Goal: Transaction & Acquisition: Obtain resource

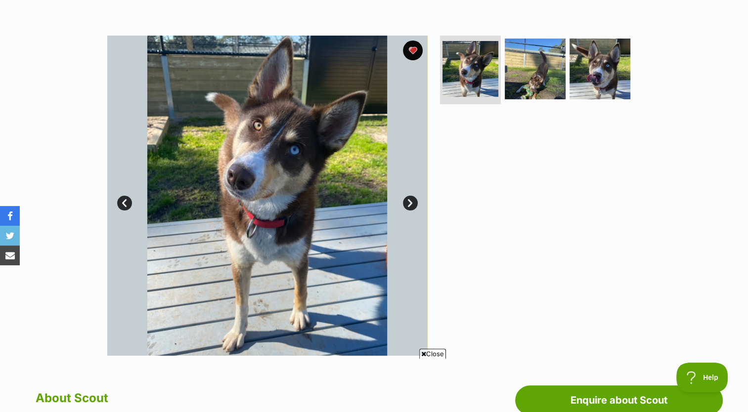
scroll to position [148, 0]
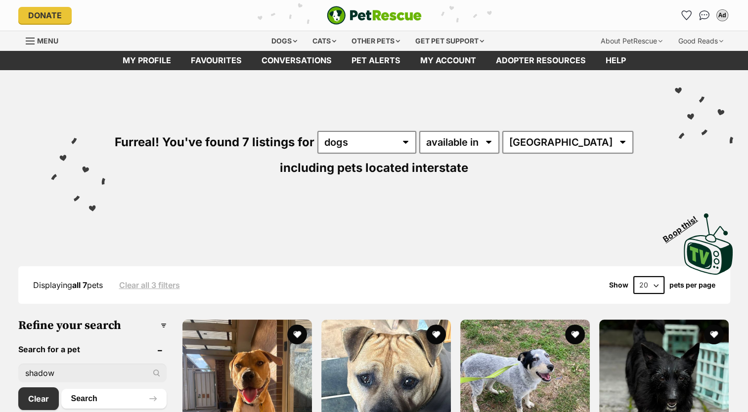
click at [247, 58] on link "Favourites" at bounding box center [216, 60] width 71 height 19
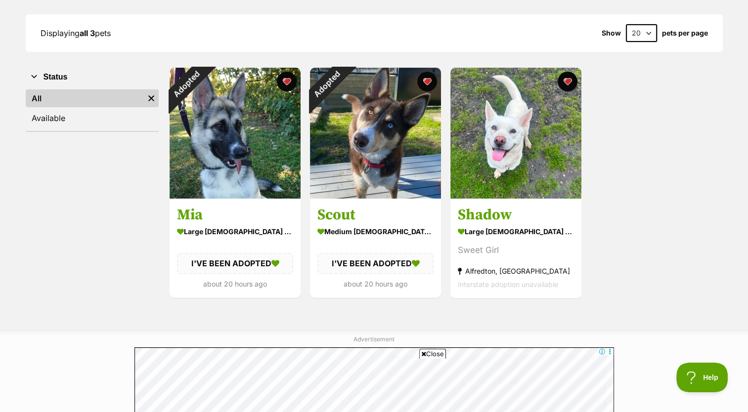
click at [485, 131] on img at bounding box center [515, 133] width 131 height 131
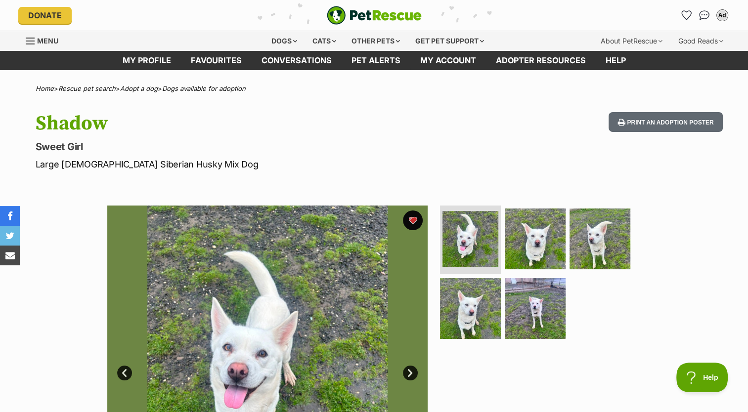
scroll to position [35, 0]
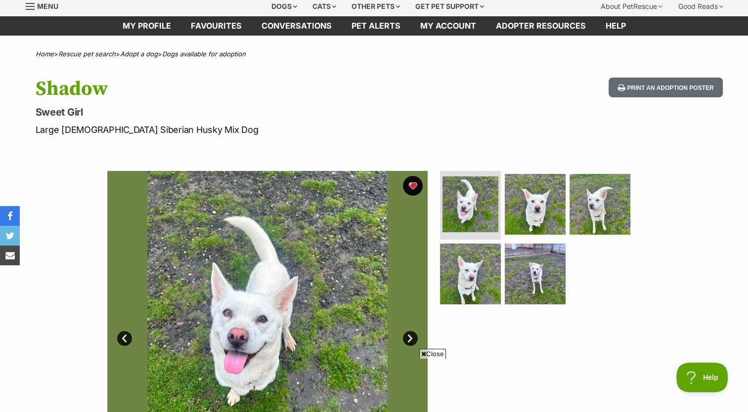
click at [536, 186] on img at bounding box center [535, 204] width 61 height 61
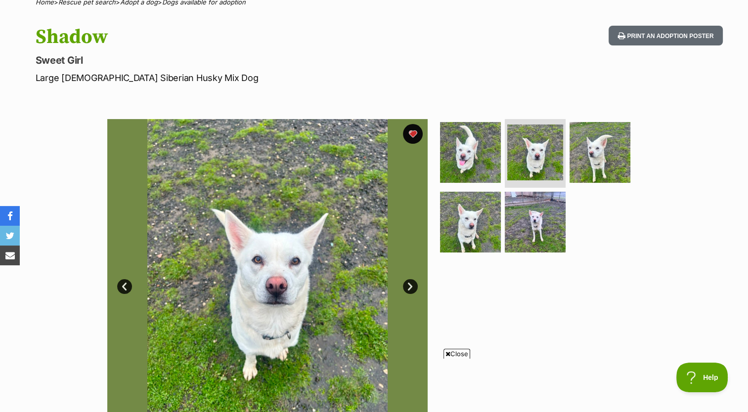
scroll to position [0, 0]
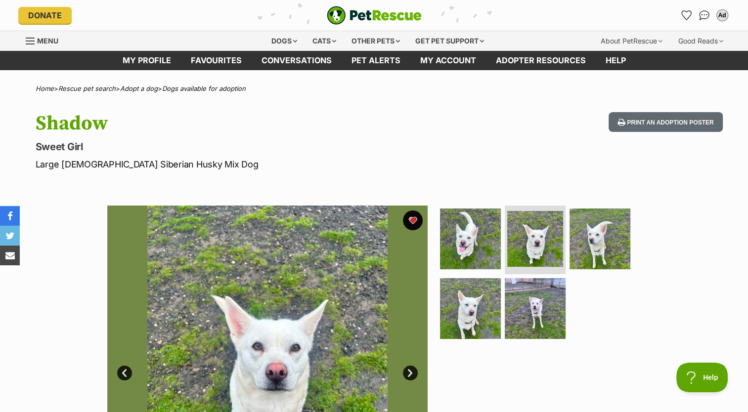
click at [210, 61] on link "Favourites" at bounding box center [216, 60] width 71 height 19
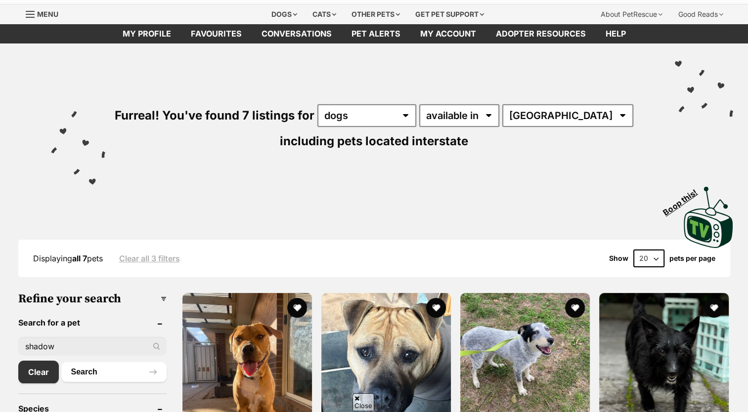
scroll to position [28, 0]
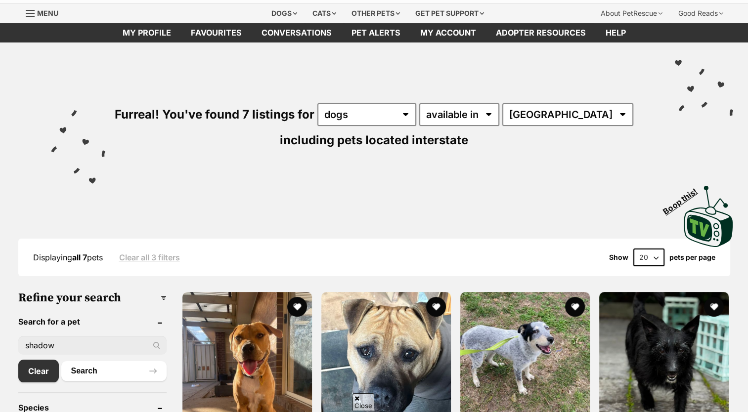
click at [227, 31] on link "Favourites" at bounding box center [216, 32] width 71 height 19
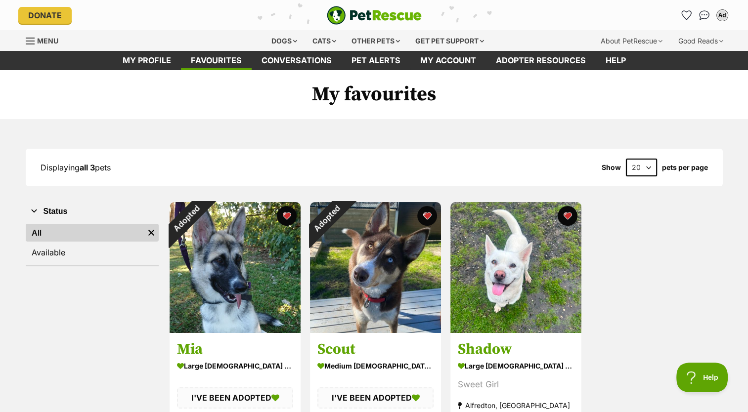
click at [405, 259] on img at bounding box center [375, 267] width 131 height 131
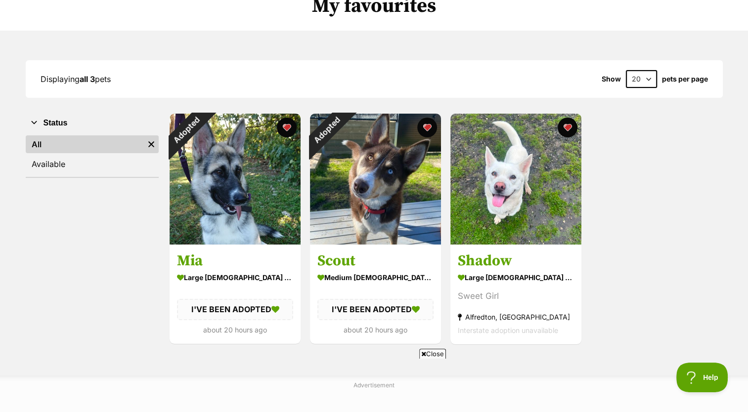
scroll to position [89, 0]
click at [485, 272] on div "large female Dog" at bounding box center [516, 277] width 116 height 14
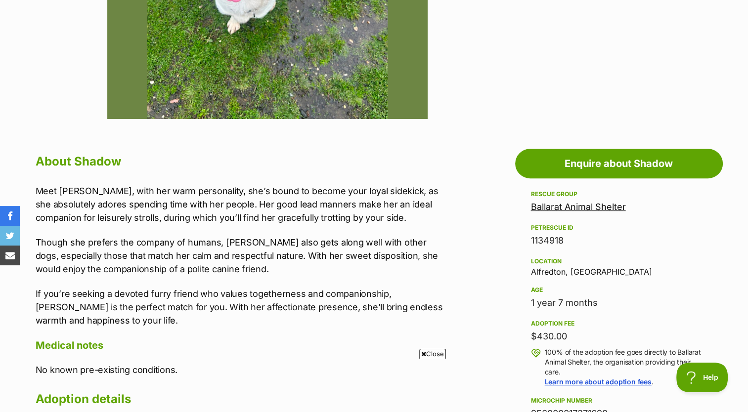
scroll to position [405, 0]
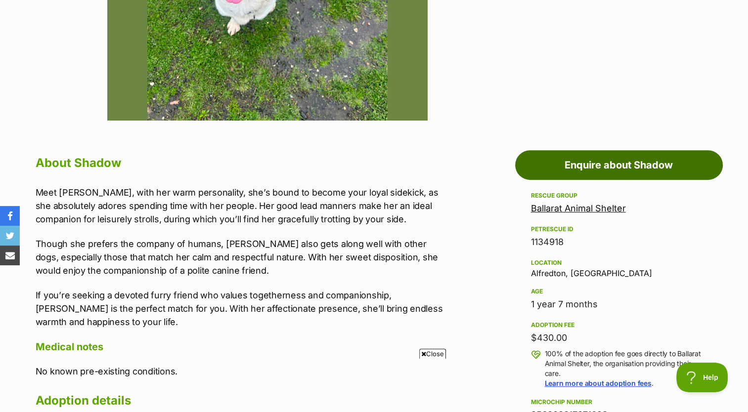
click at [572, 163] on link "Enquire about Shadow" at bounding box center [619, 165] width 208 height 30
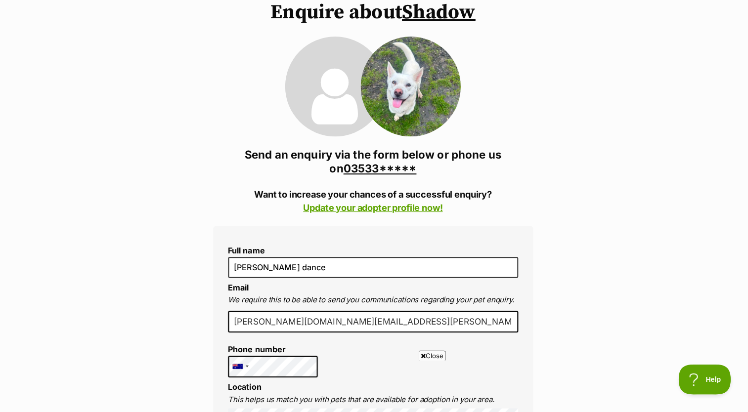
scroll to position [87, 0]
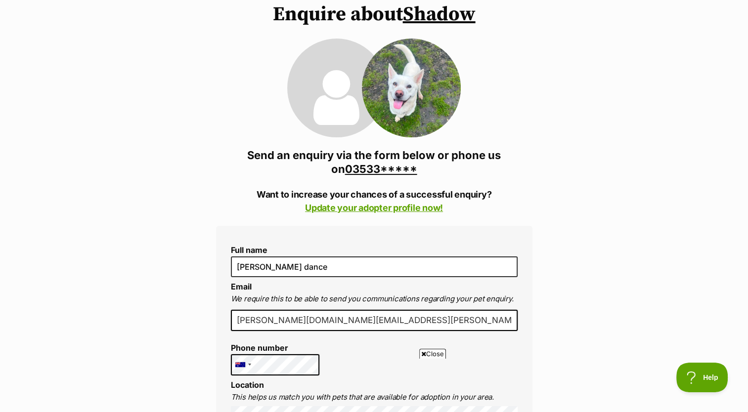
click at [424, 209] on link "Update your adopter profile now!" at bounding box center [374, 208] width 138 height 10
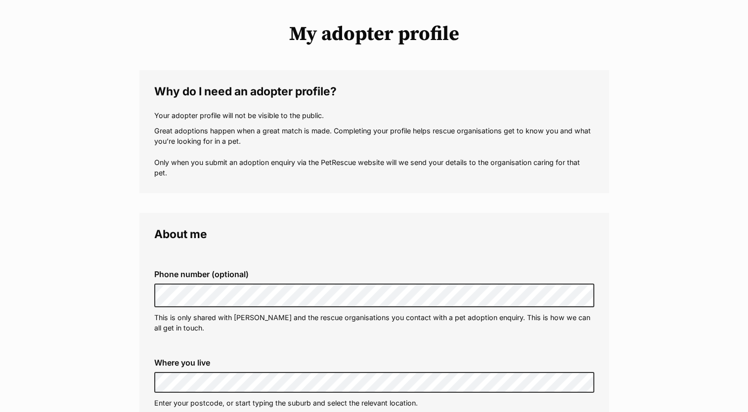
scroll to position [79, 0]
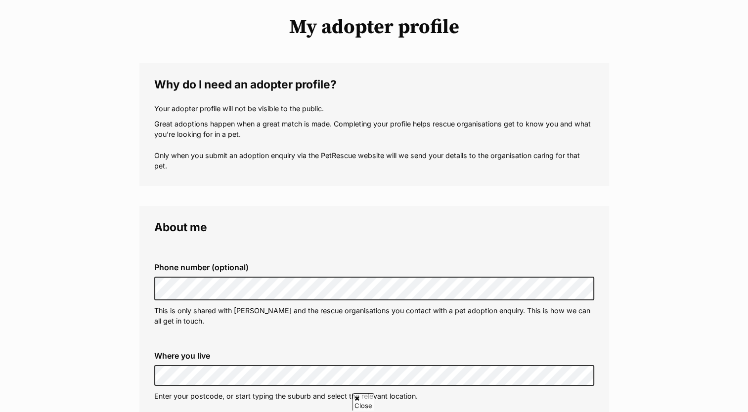
click at [276, 271] on label "Phone number (optional)" at bounding box center [374, 267] width 440 height 9
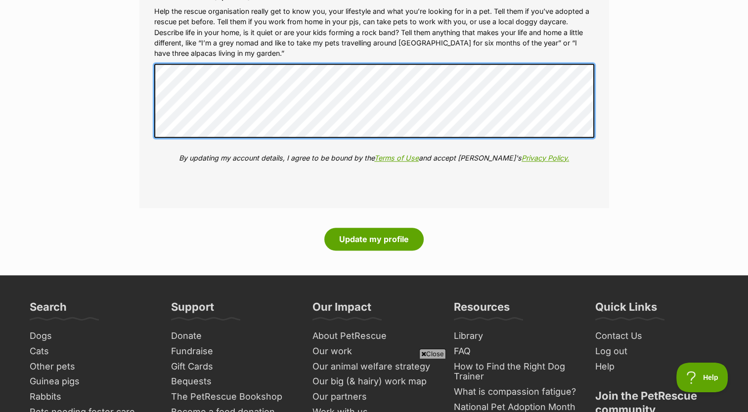
scroll to position [1165, 0]
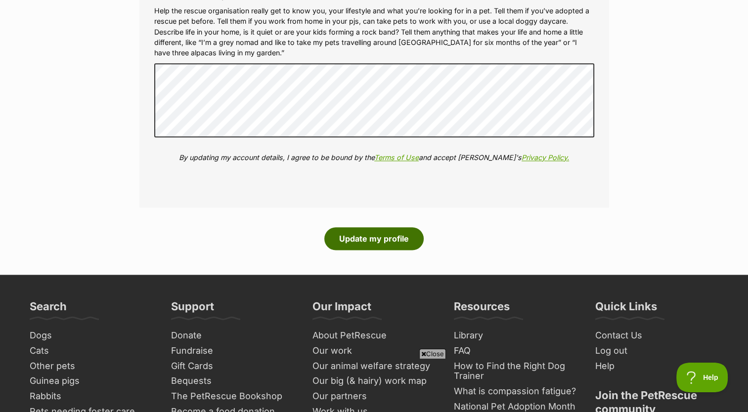
click at [388, 243] on button "Update my profile" at bounding box center [373, 238] width 99 height 23
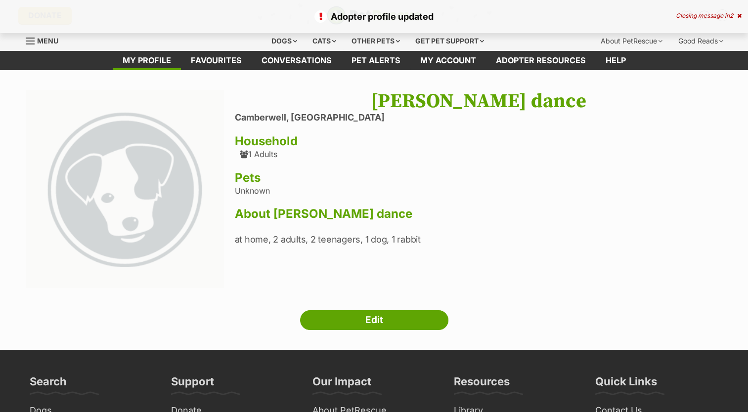
click at [369, 314] on link "Edit" at bounding box center [374, 321] width 148 height 20
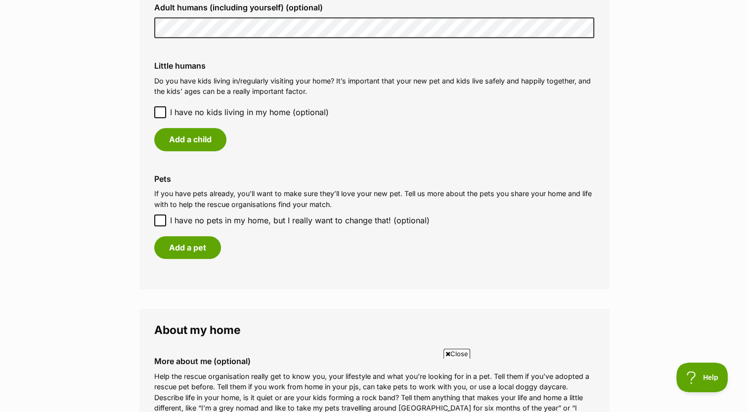
scroll to position [800, 0]
click at [167, 117] on label "I have no kids living in my home (optional)" at bounding box center [374, 112] width 440 height 12
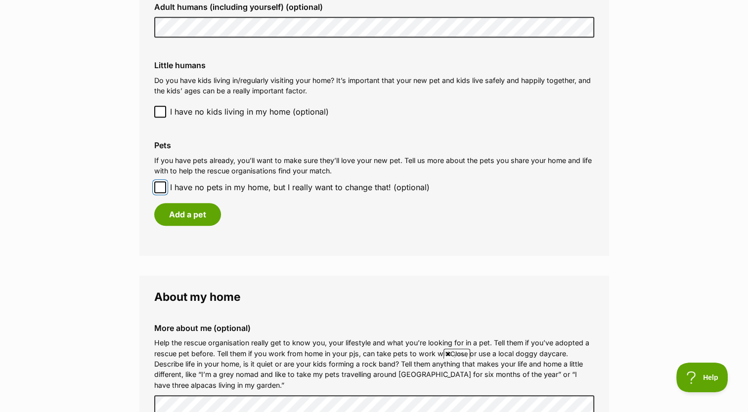
click at [163, 187] on input "I have no pets in my home, but I really want to change that! (optional)" at bounding box center [160, 187] width 12 height 12
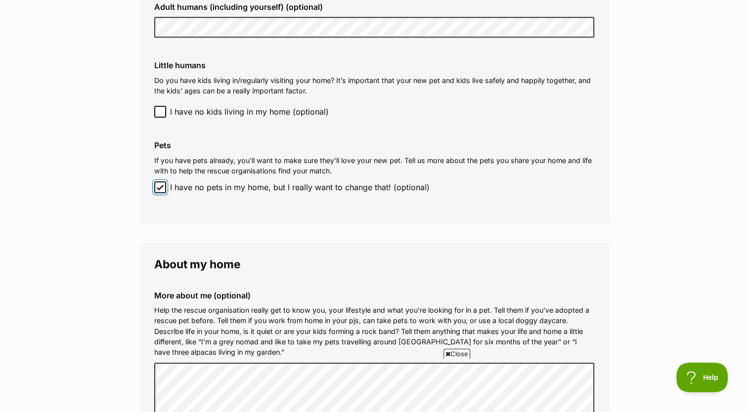
click at [163, 187] on input "I have no pets in my home, but I really want to change that! (optional)" at bounding box center [160, 187] width 12 height 12
checkbox input "false"
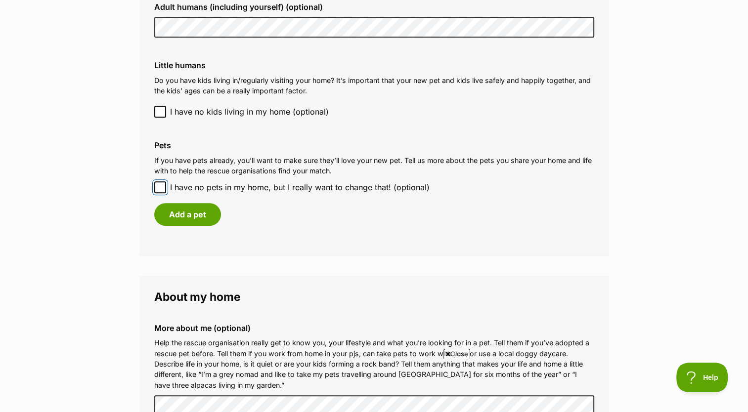
scroll to position [771, 0]
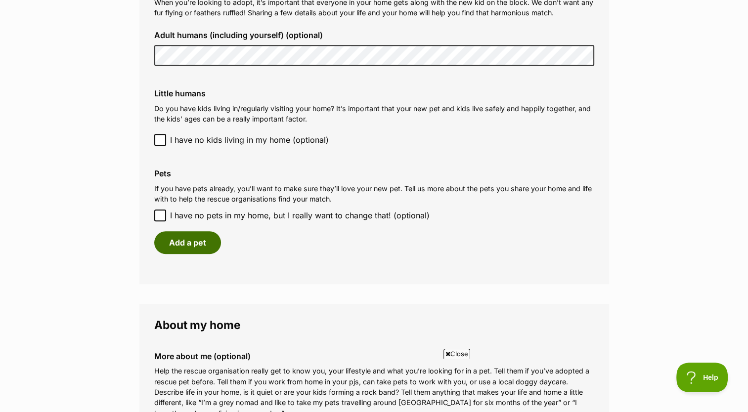
click at [193, 246] on button "Add a pet" at bounding box center [187, 242] width 67 height 23
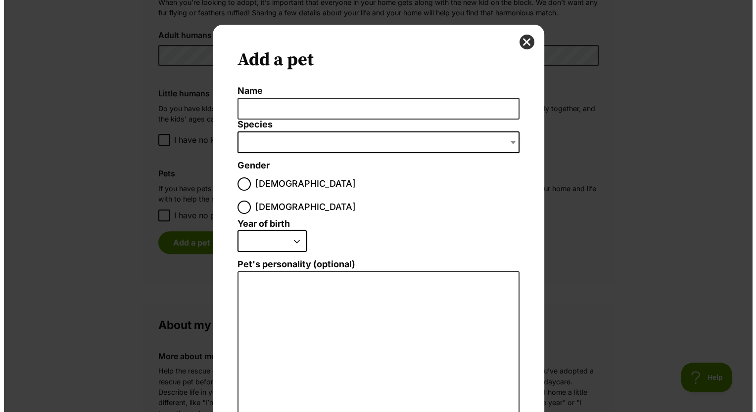
scroll to position [0, 0]
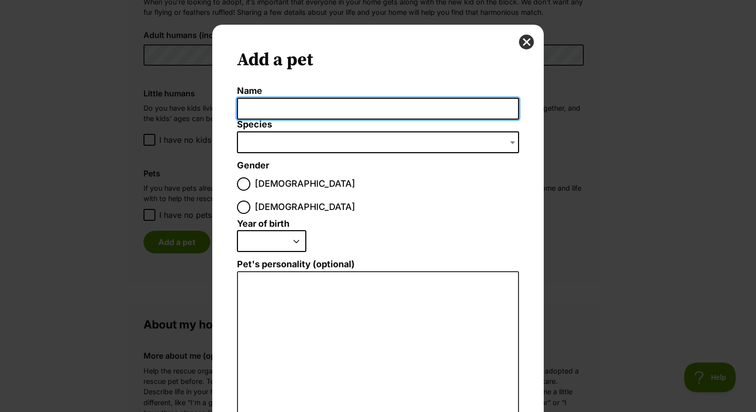
click at [303, 98] on input "Name" at bounding box center [378, 109] width 282 height 22
type input "piccolo"
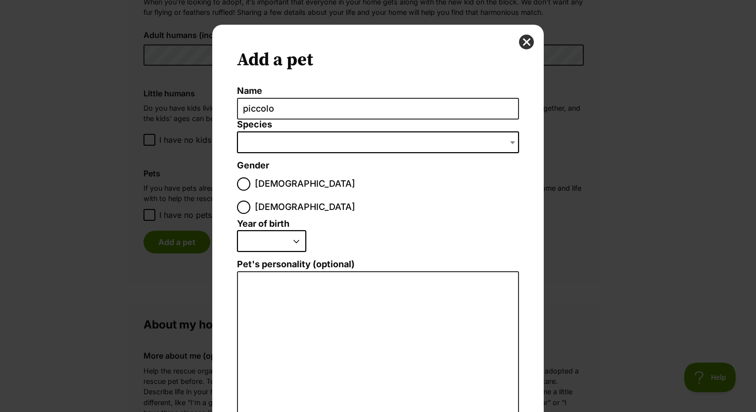
click at [279, 140] on span "Dialog Window - Close (Press escape to close)" at bounding box center [378, 143] width 282 height 22
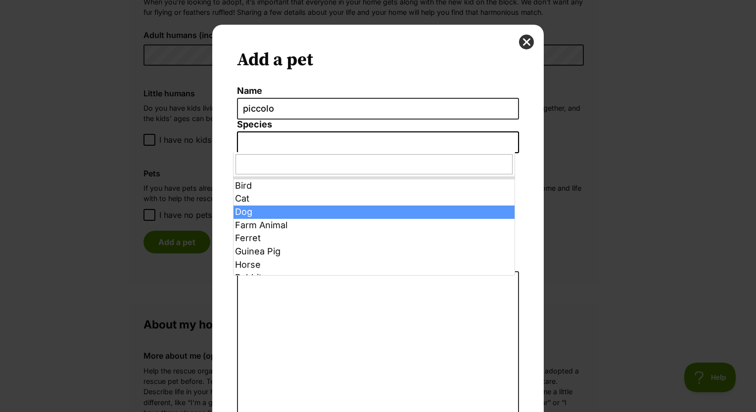
select select "1"
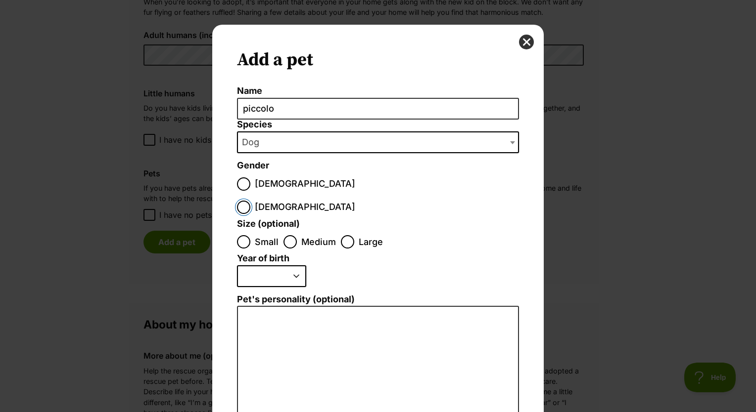
click at [250, 201] on input "Female" at bounding box center [243, 207] width 13 height 13
radio input "true"
click at [288, 239] on div "Dialog Window - Close (Press escape to close)" at bounding box center [290, 242] width 6 height 6
click at [288, 235] on input "Medium" at bounding box center [289, 241] width 13 height 13
radio input "true"
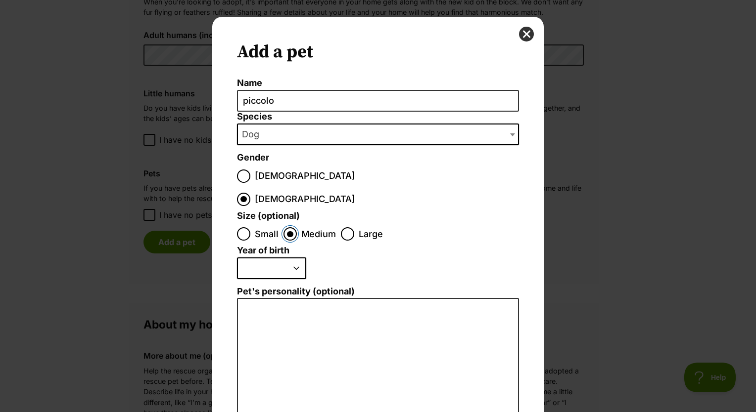
scroll to position [9, 0]
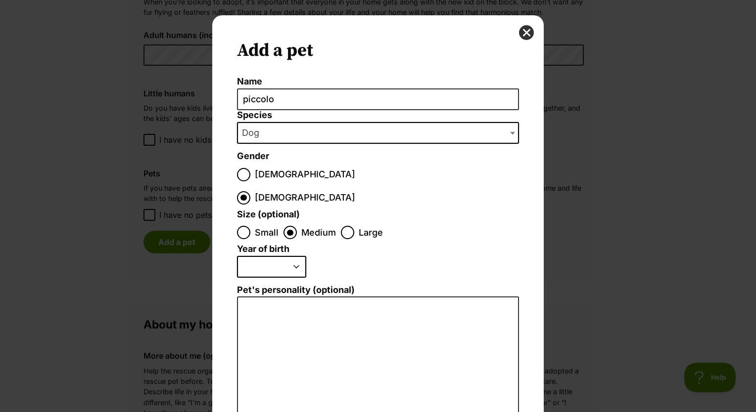
click at [295, 256] on select "2025 2024 2023 2022 2021 2020 2019 2018 2017 2016 2015 2014 2013 2012 2011 2010…" at bounding box center [271, 267] width 69 height 22
select select "2021"
click at [237, 256] on select "2025 2024 2023 2022 2021 2020 2019 2018 2017 2016 2015 2014 2013 2012 2011 2010…" at bounding box center [271, 267] width 69 height 22
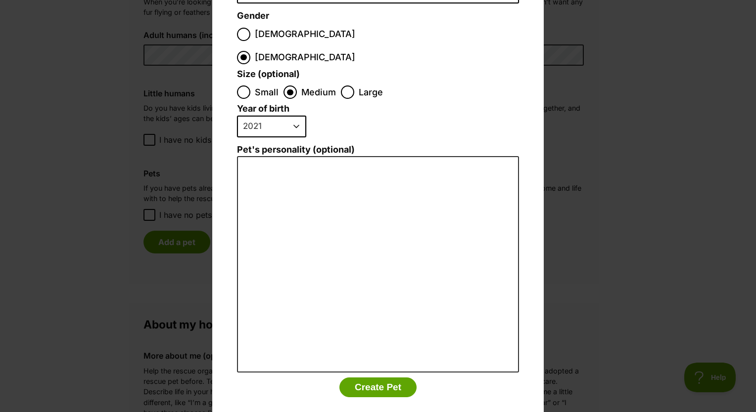
click at [387, 378] on button "Create Pet" at bounding box center [377, 388] width 77 height 20
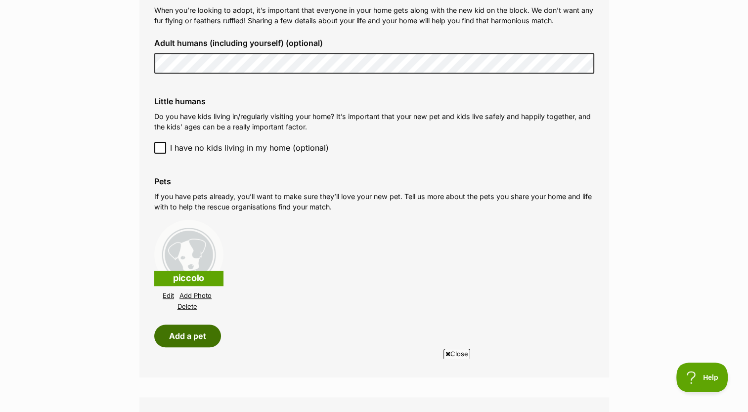
scroll to position [773, 0]
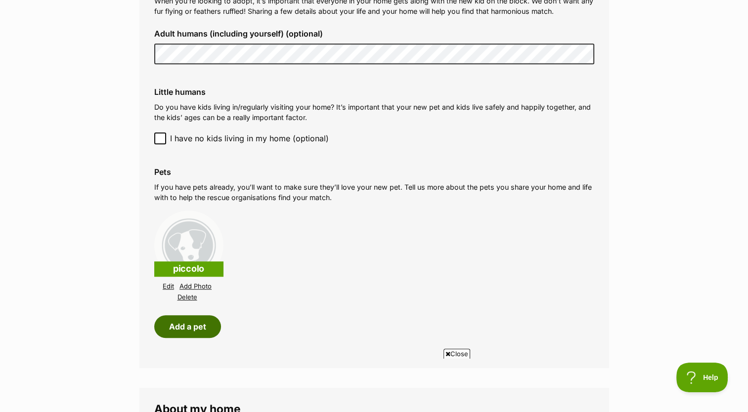
click at [200, 319] on button "Add a pet" at bounding box center [187, 326] width 67 height 23
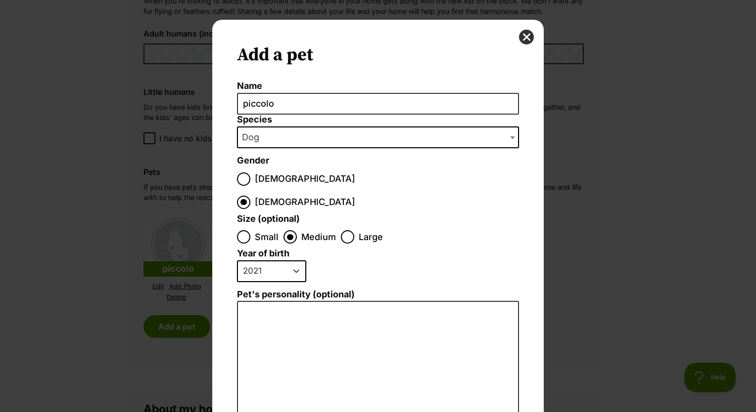
scroll to position [2, 0]
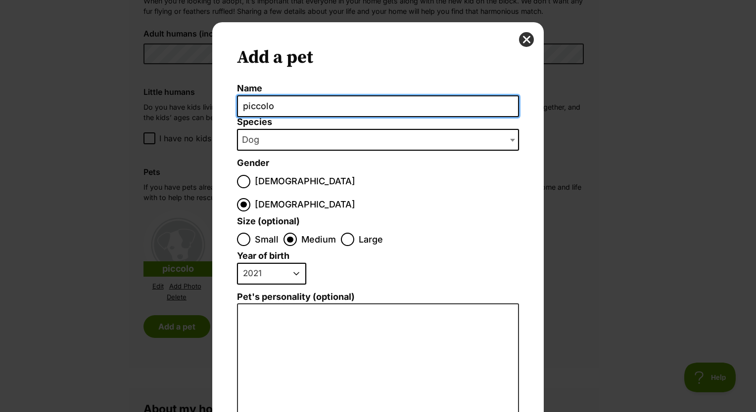
click at [340, 110] on input "piccolo" at bounding box center [378, 106] width 282 height 22
type input "p"
type input "audrey"
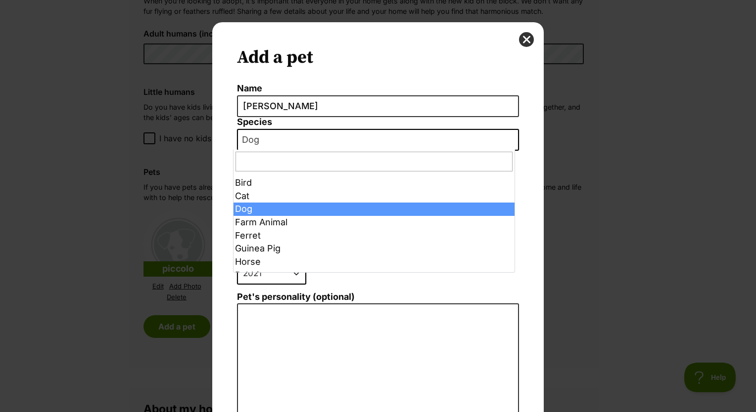
click at [327, 145] on span "Dog" at bounding box center [378, 140] width 282 height 22
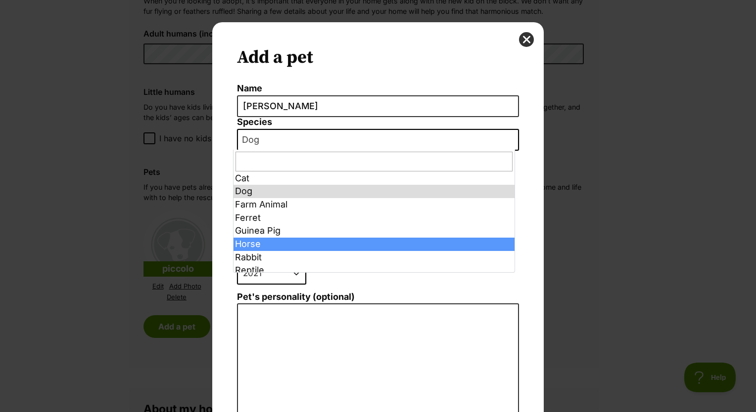
scroll to position [23, 0]
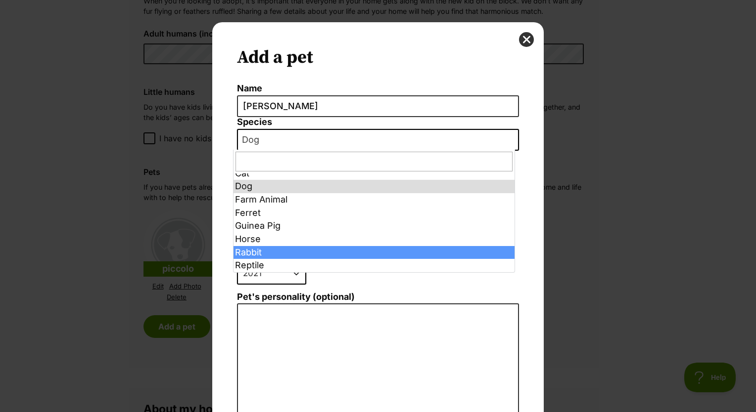
select select "4"
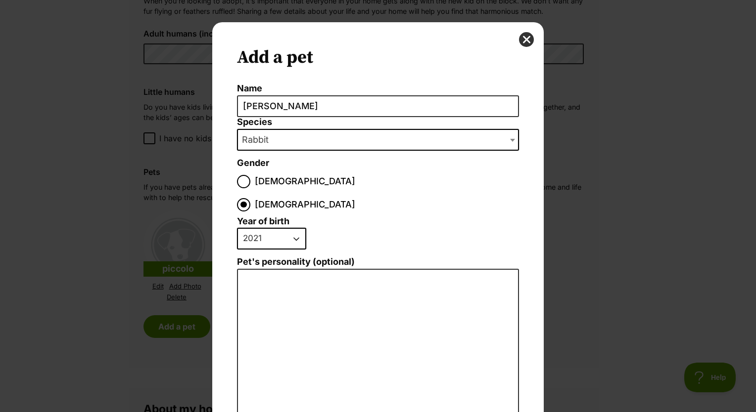
scroll to position [12, 0]
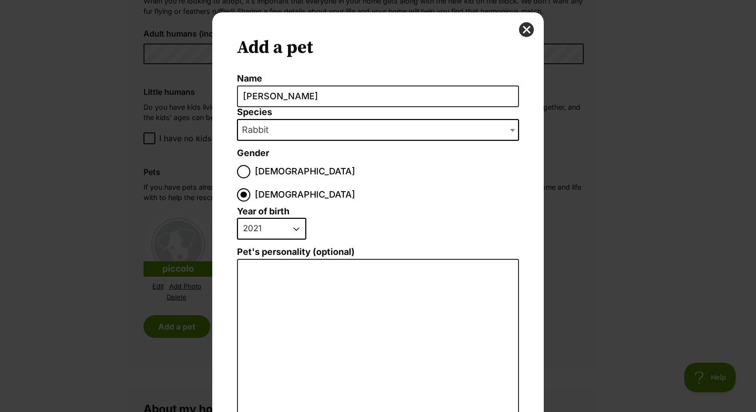
click at [291, 218] on select "2025 2024 2023 2022 2021 2020 2019 2018 2017 2016 2015 2014 2013 2012 2011 2010…" at bounding box center [271, 229] width 69 height 22
select select "2019"
click at [237, 218] on select "2025 2024 2023 2022 2021 2020 2019 2018 2017 2016 2015 2014 2013 2012 2011 2010…" at bounding box center [271, 229] width 69 height 22
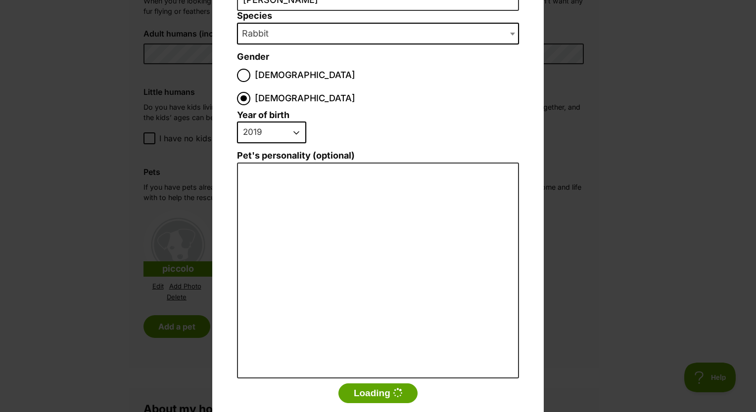
scroll to position [115, 0]
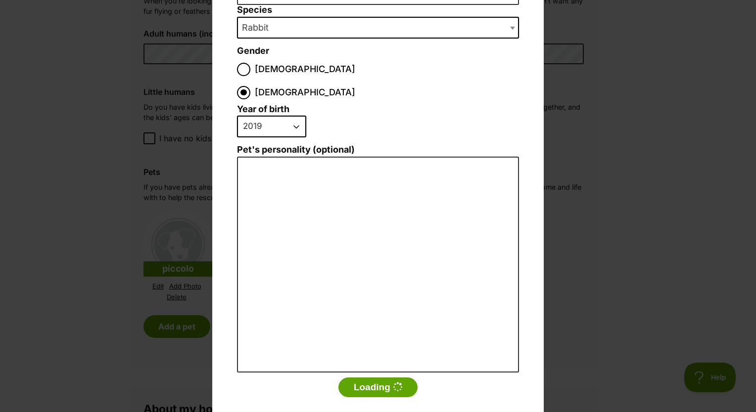
click at [349, 378] on button "Loading" at bounding box center [377, 388] width 79 height 20
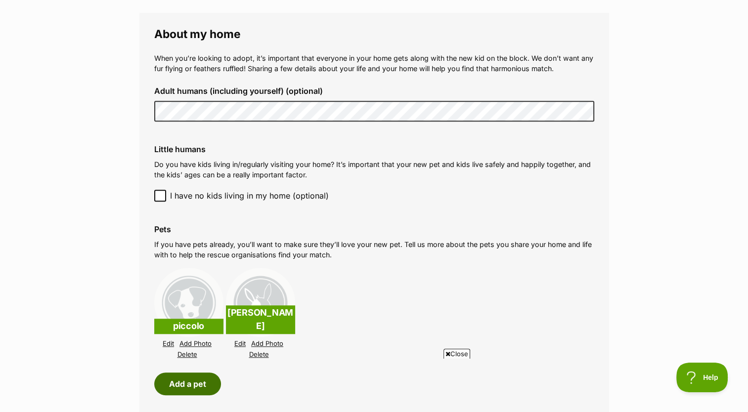
scroll to position [714, 0]
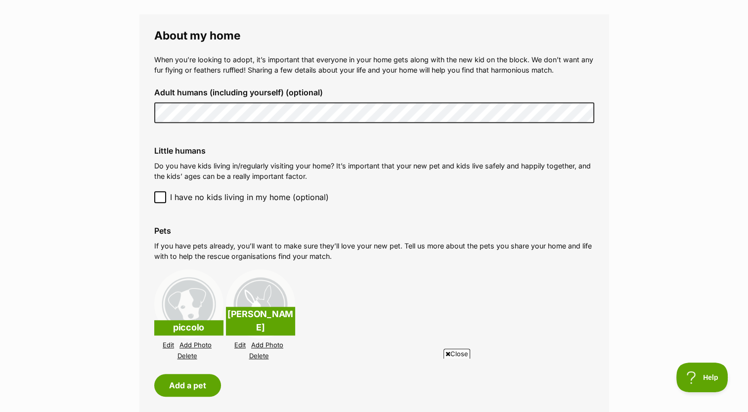
click at [214, 196] on span "I have no kids living in my home (optional)" at bounding box center [249, 197] width 159 height 12
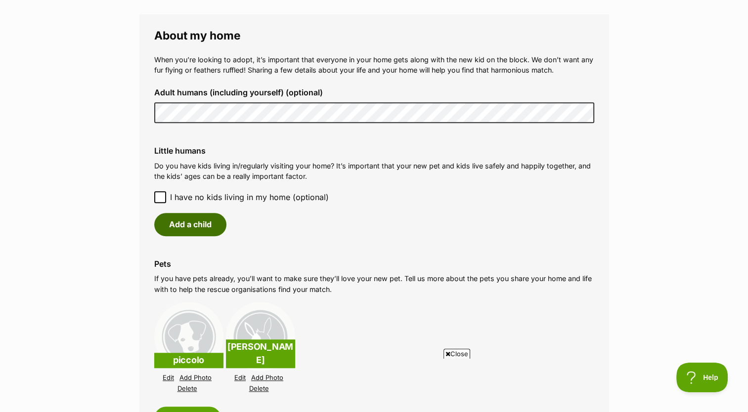
click at [185, 223] on button "Add a child" at bounding box center [190, 224] width 72 height 23
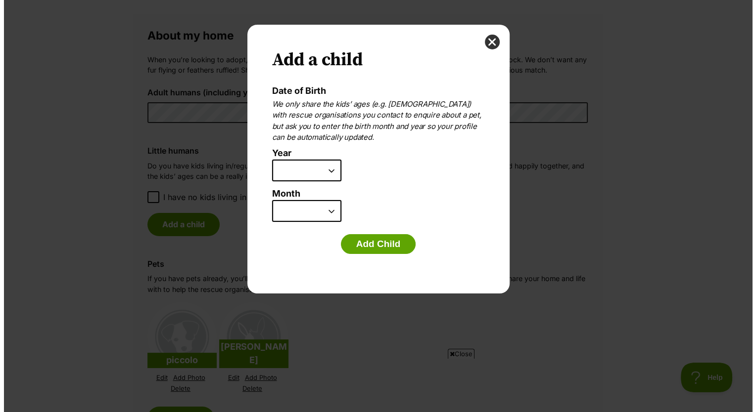
scroll to position [0, 0]
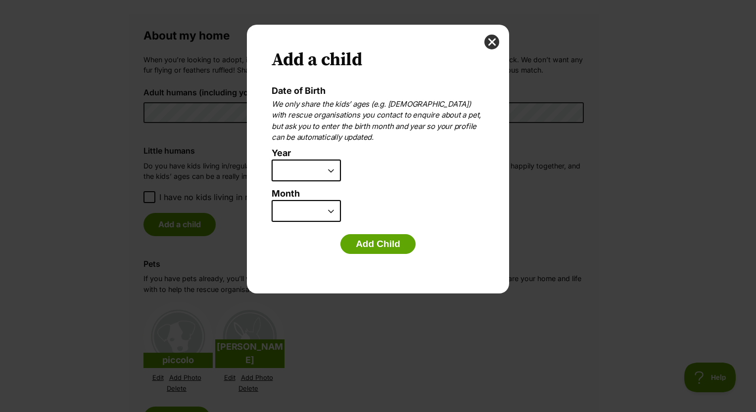
click at [315, 165] on select "2025 2024 2023 2022 2021 2020 2019 2018 2017 2016 2015 2014 2013 2012 2011 2010…" at bounding box center [305, 171] width 69 height 22
select select "2012"
click at [271, 160] on select "2025 2024 2023 2022 2021 2020 2019 2018 2017 2016 2015 2014 2013 2012 2011 2010…" at bounding box center [305, 171] width 69 height 22
click at [323, 205] on select "January February March April May June July August September October November De…" at bounding box center [305, 211] width 69 height 22
select select "3"
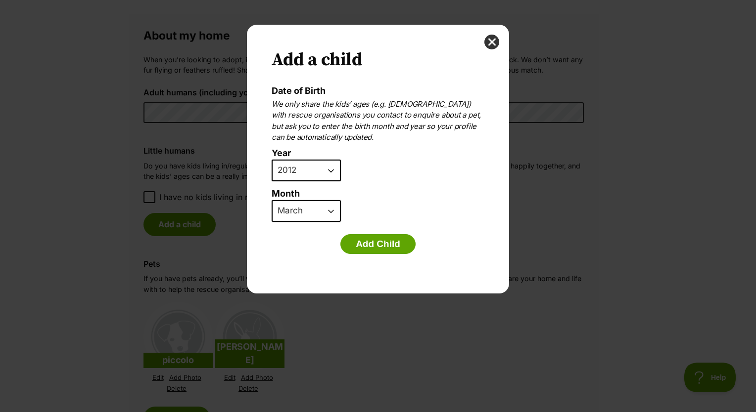
click at [271, 200] on select "January February March April May June July August September October November De…" at bounding box center [305, 211] width 69 height 22
click at [376, 234] on button "Add Child" at bounding box center [377, 244] width 75 height 20
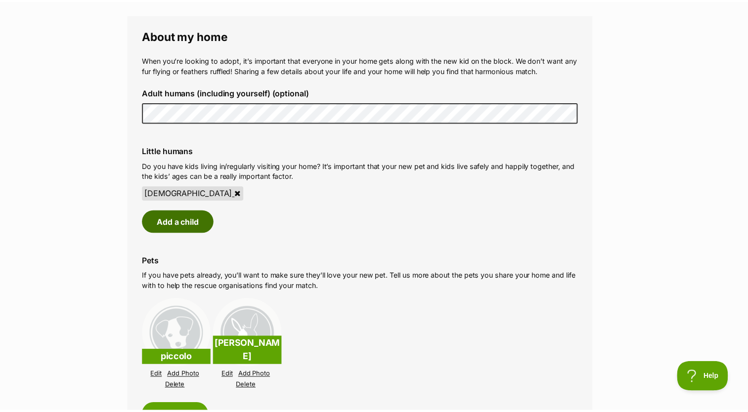
scroll to position [714, 0]
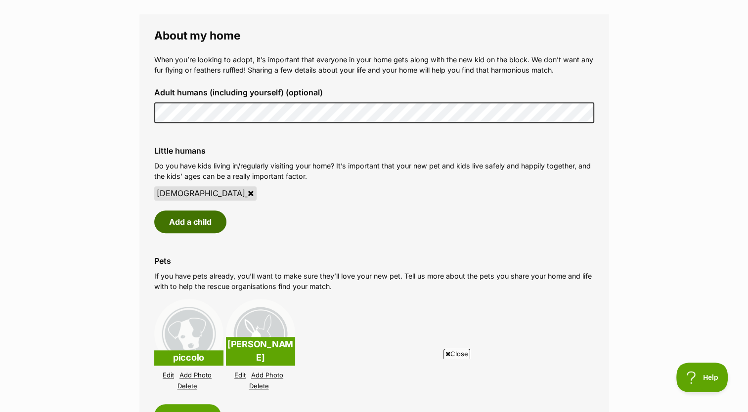
click at [204, 225] on button "Add a child" at bounding box center [190, 222] width 72 height 23
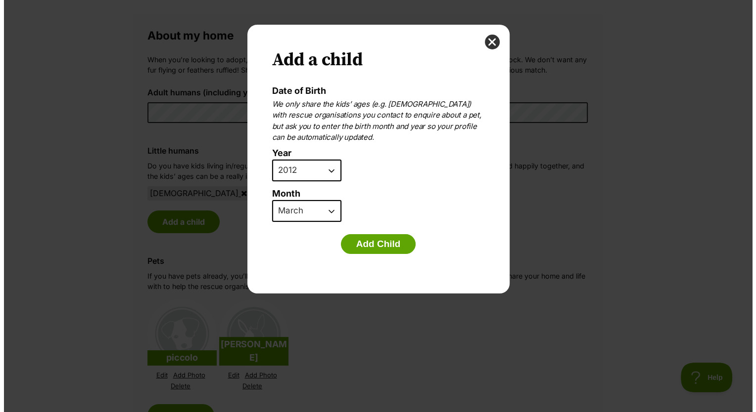
scroll to position [0, 0]
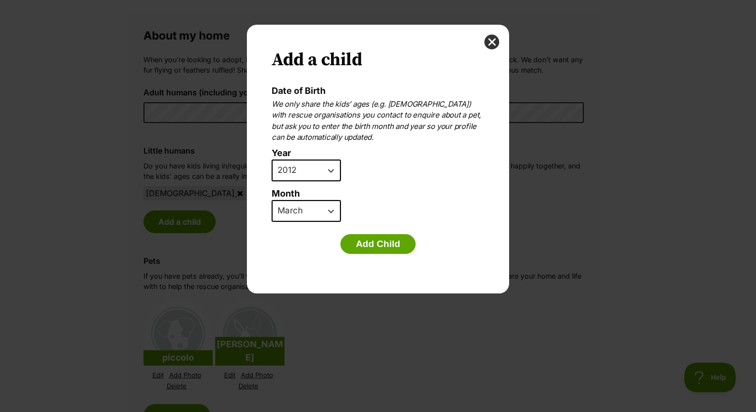
click at [321, 173] on select "2025 2024 2023 2022 2021 2020 2019 2018 2017 2016 2015 2014 2013 2012 2011 2010…" at bounding box center [305, 171] width 69 height 22
click at [271, 160] on select "2025 2024 2023 2022 2021 2020 2019 2018 2017 2016 2015 2014 2013 2012 2011 2010…" at bounding box center [305, 171] width 69 height 22
click at [330, 172] on select "2025 2024 2023 2022 2021 2020 2019 2018 2017 2016 2015 2014 2013 2012 2011 2010…" at bounding box center [305, 171] width 69 height 22
select select "2008"
click at [271, 160] on select "2025 2024 2023 2022 2021 2020 2019 2018 2017 2016 2015 2014 2013 2012 2011 2010…" at bounding box center [305, 171] width 69 height 22
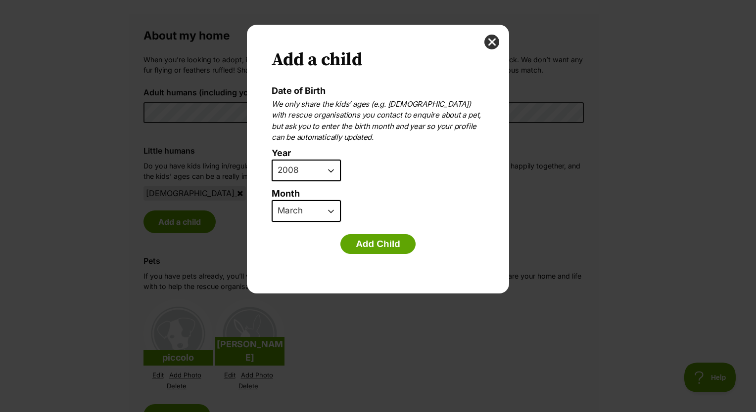
click at [326, 210] on select "January February March April May June July August September October November De…" at bounding box center [305, 211] width 69 height 22
select select "8"
click at [271, 200] on select "January February March April May June July August September October November De…" at bounding box center [305, 211] width 69 height 22
click at [378, 238] on button "Add Child" at bounding box center [377, 244] width 75 height 20
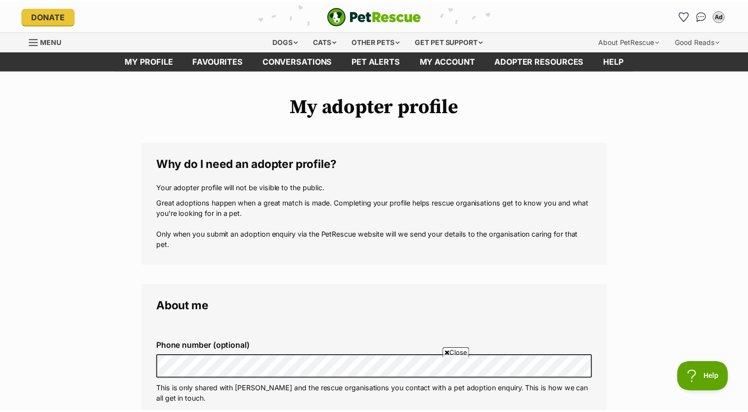
scroll to position [714, 0]
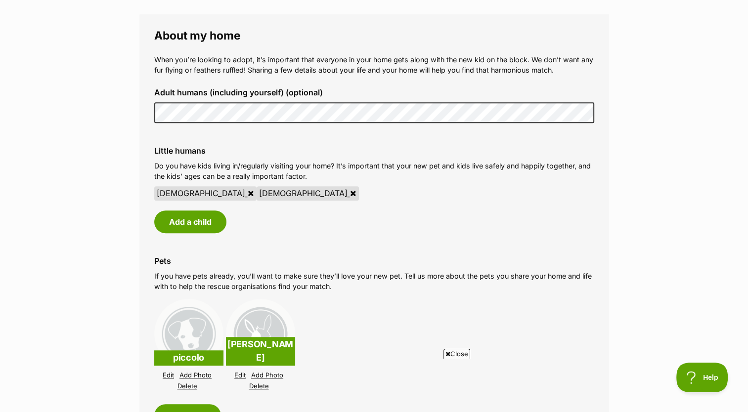
drag, startPoint x: 254, startPoint y: 192, endPoint x: 431, endPoint y: 46, distance: 229.4
click at [350, 192] on icon at bounding box center [353, 193] width 6 height 8
click at [211, 224] on button "Add a child" at bounding box center [190, 222] width 72 height 23
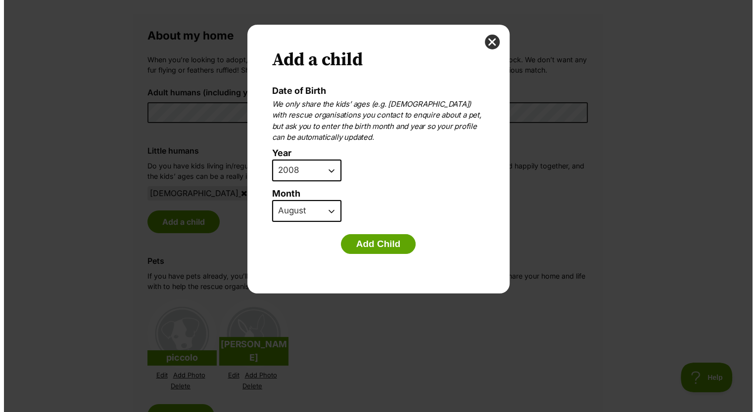
scroll to position [0, 0]
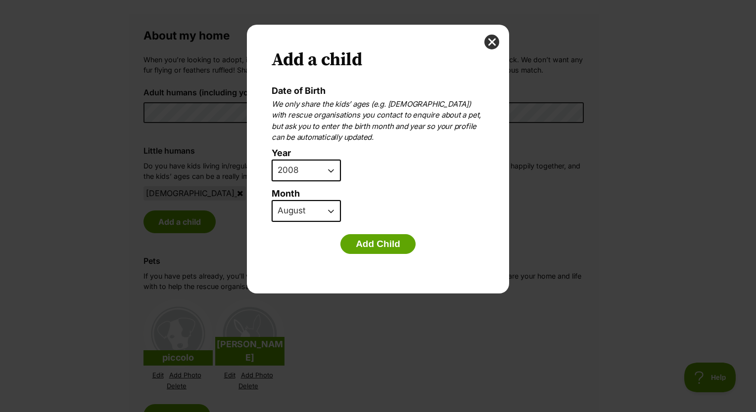
click at [331, 173] on select "2025 2024 2023 2022 2021 2020 2019 2018 2017 2016 2015 2014 2013 2012 2011 2010…" at bounding box center [305, 171] width 69 height 22
click at [271, 160] on select "2025 2024 2023 2022 2021 2020 2019 2018 2017 2016 2015 2014 2013 2012 2011 2010…" at bounding box center [305, 171] width 69 height 22
click at [369, 239] on button "Add Child" at bounding box center [377, 244] width 75 height 20
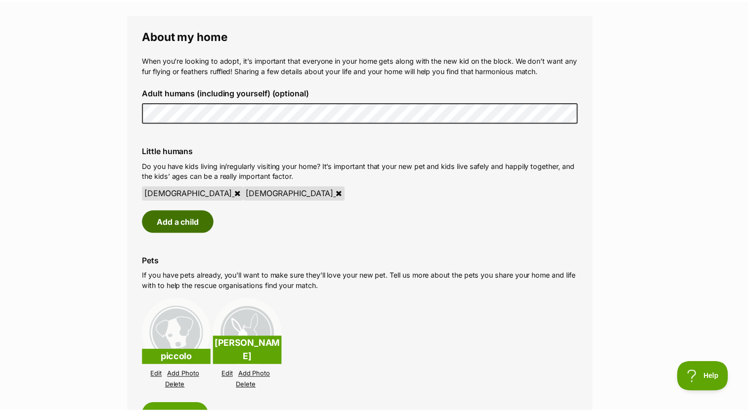
scroll to position [714, 0]
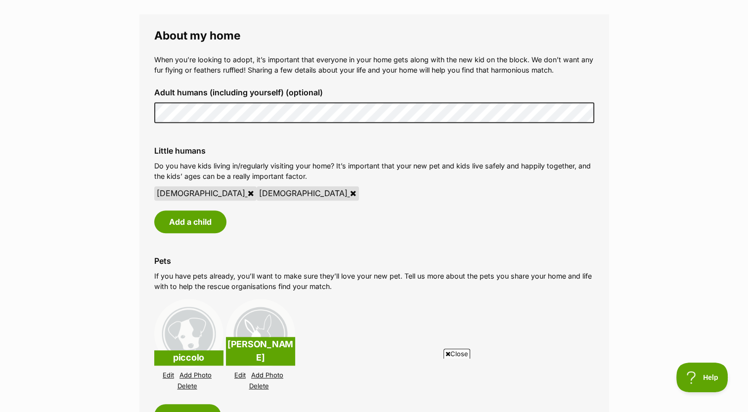
click at [294, 224] on div "Add a child" at bounding box center [374, 222] width 440 height 23
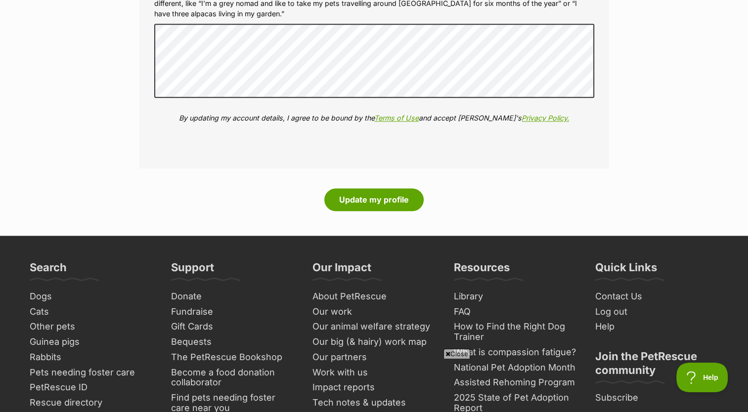
scroll to position [1287, 0]
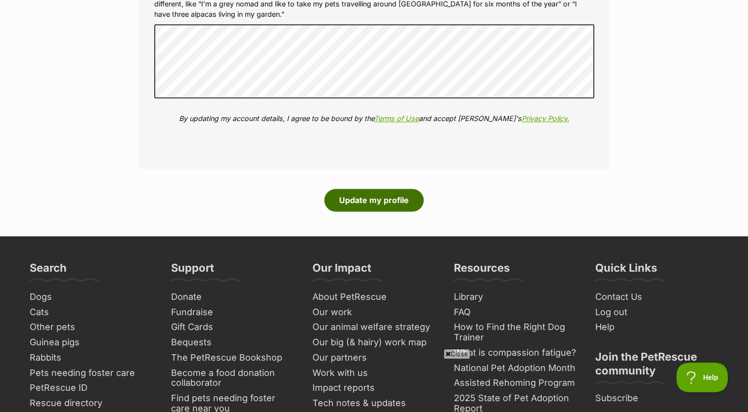
click at [391, 201] on button "Update my profile" at bounding box center [373, 200] width 99 height 23
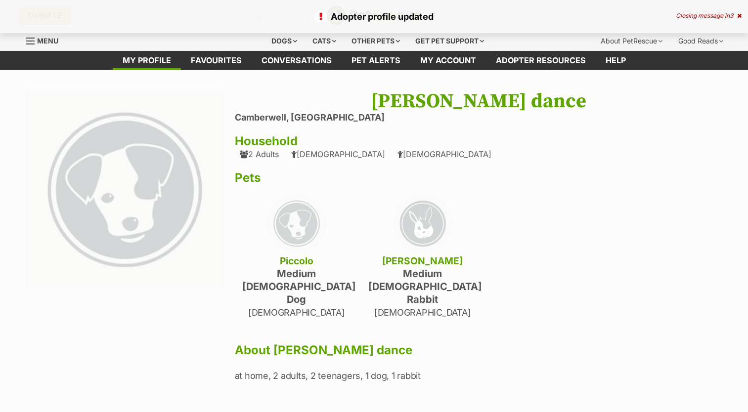
click at [235, 54] on link "Favourites" at bounding box center [216, 60] width 71 height 19
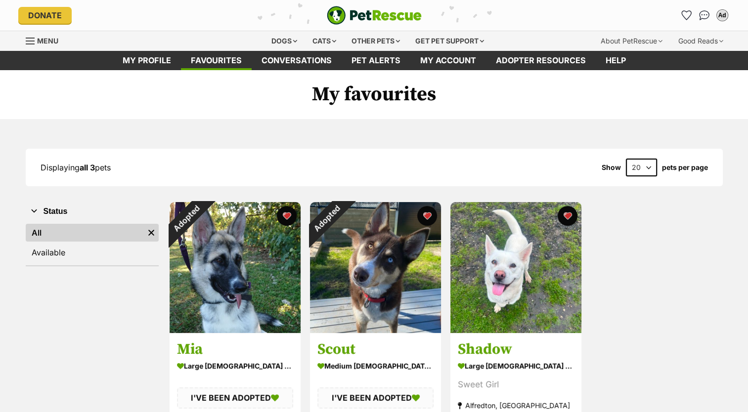
click at [496, 242] on img at bounding box center [515, 267] width 131 height 131
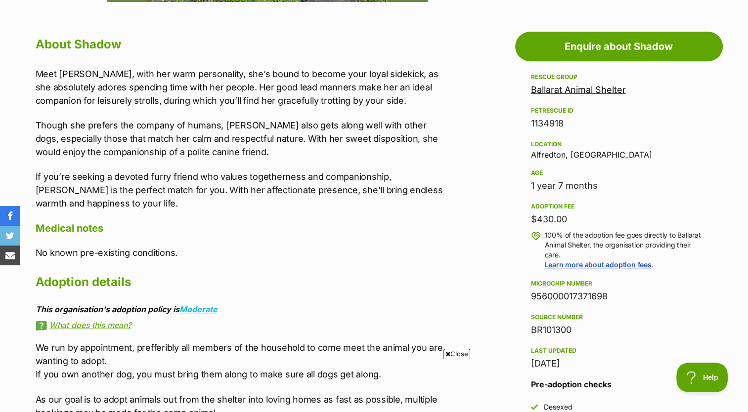
scroll to position [524, 0]
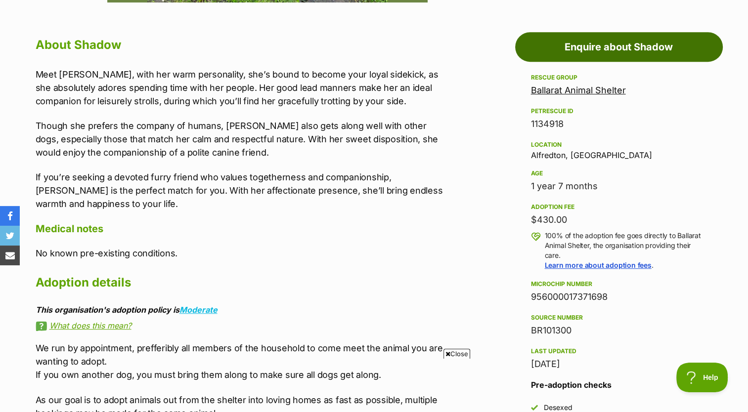
click at [639, 50] on link "Enquire about Shadow" at bounding box center [619, 47] width 208 height 30
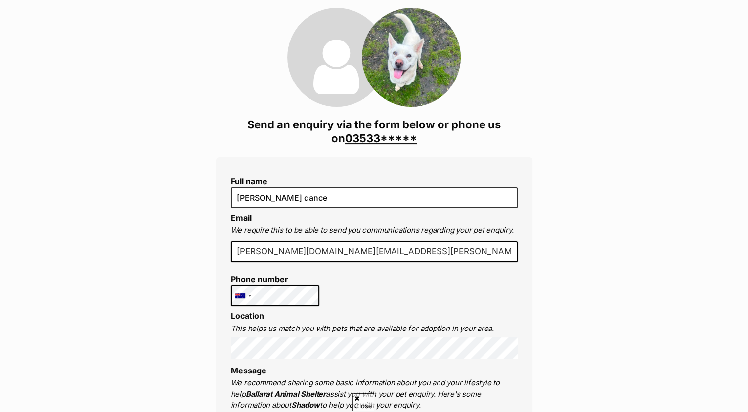
scroll to position [118, 0]
click at [301, 248] on input "anna.dance@carey.com.au" at bounding box center [374, 252] width 287 height 22
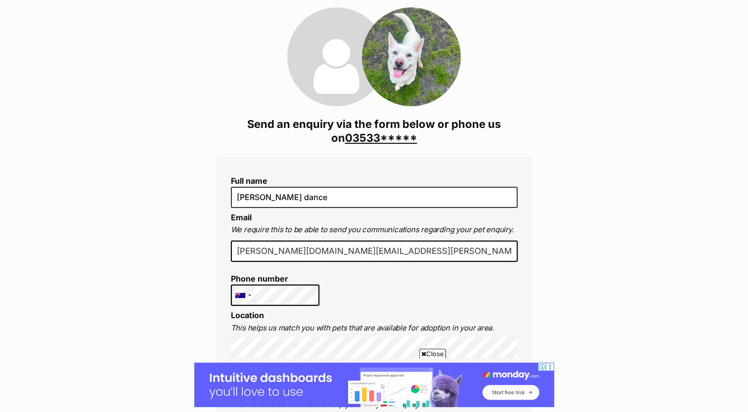
click at [340, 253] on input "anna.dance@carey.com.au" at bounding box center [374, 252] width 287 height 22
click at [346, 251] on input "anna.dance@carey.com.au" at bounding box center [374, 252] width 287 height 22
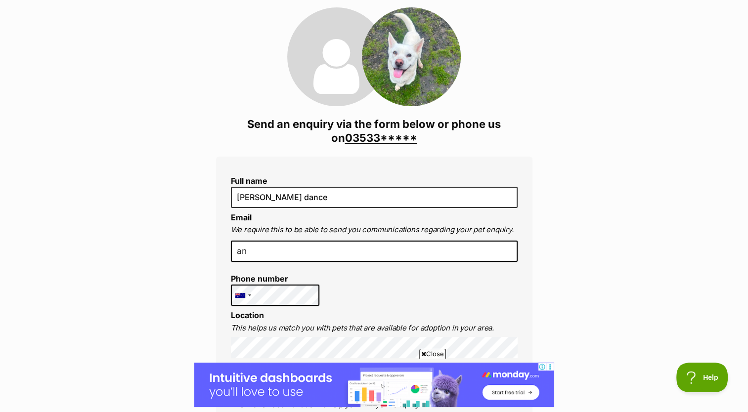
type input "a"
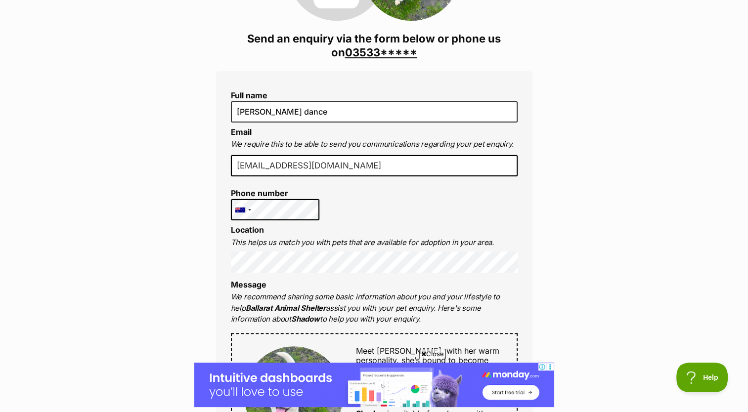
scroll to position [212, 0]
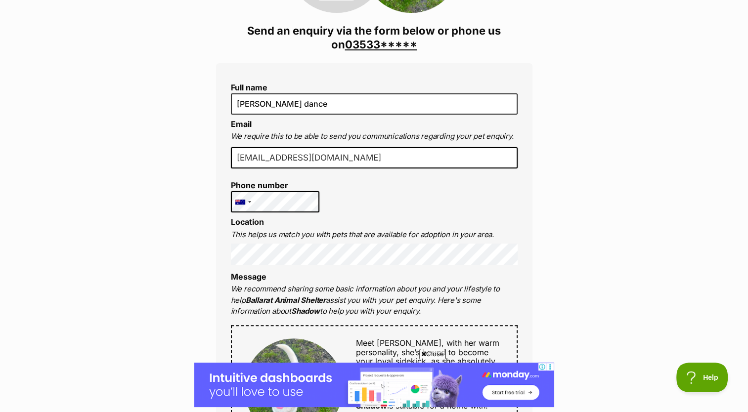
type input "anndan31@icloud.com"
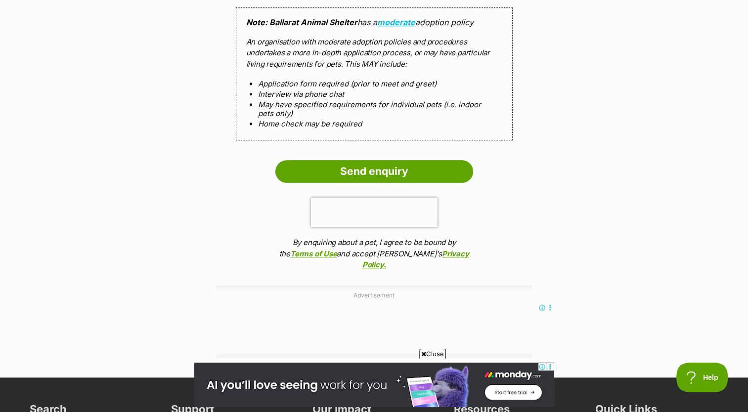
scroll to position [943, 0]
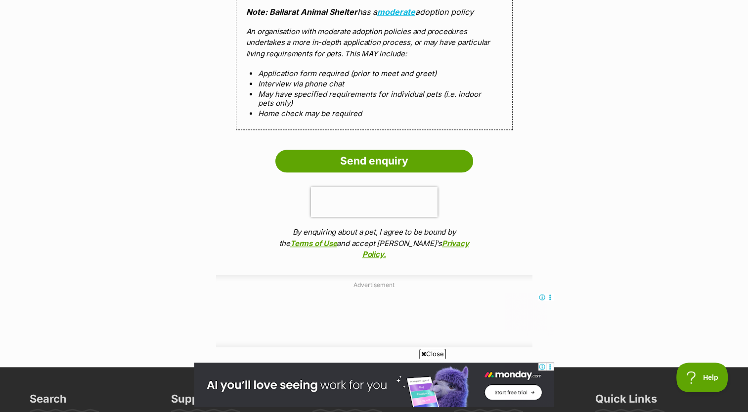
click at [353, 161] on input "Send enquiry" at bounding box center [374, 161] width 198 height 23
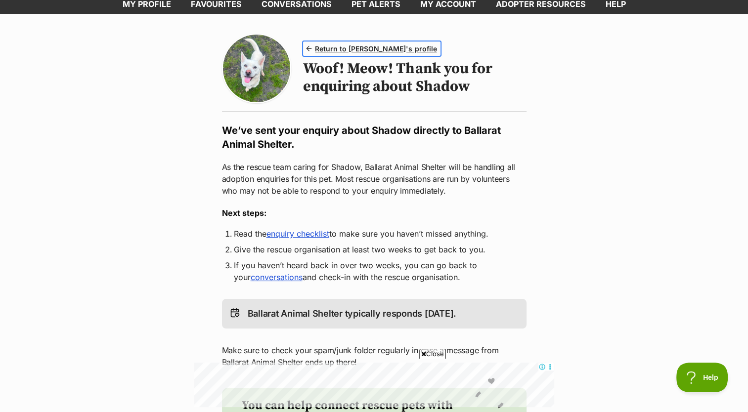
click at [362, 49] on span "Return to [PERSON_NAME]'s profile" at bounding box center [376, 49] width 122 height 10
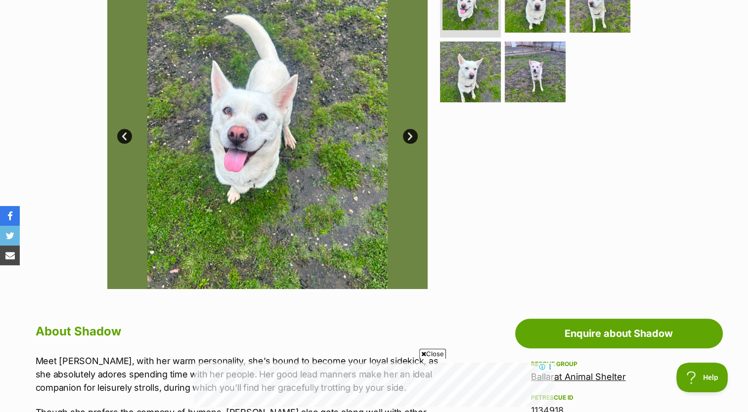
scroll to position [110, 0]
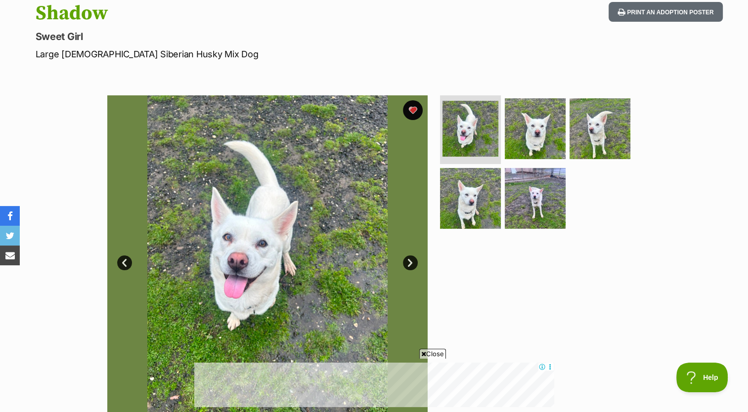
click at [538, 119] on img at bounding box center [535, 128] width 61 height 61
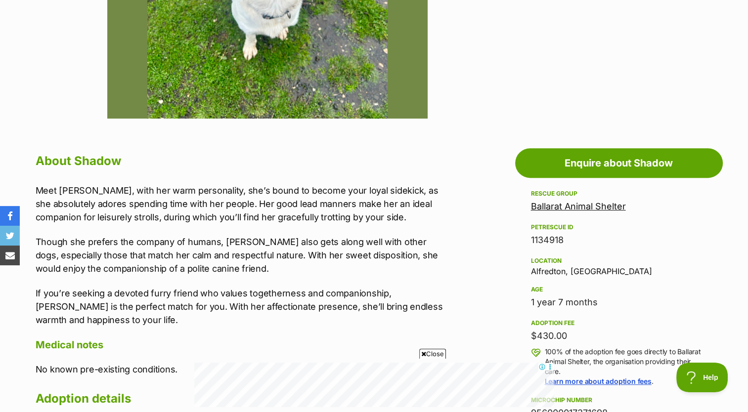
scroll to position [408, 0]
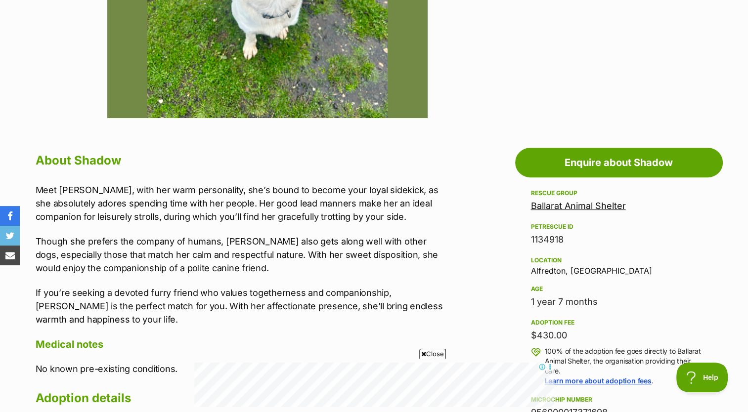
drag, startPoint x: 605, startPoint y: 262, endPoint x: 584, endPoint y: 271, distance: 23.1
click at [584, 271] on div "Location [GEOGRAPHIC_DATA], [GEOGRAPHIC_DATA]" at bounding box center [619, 265] width 176 height 21
copy div "Alfredton, [GEOGRAPHIC_DATA]"
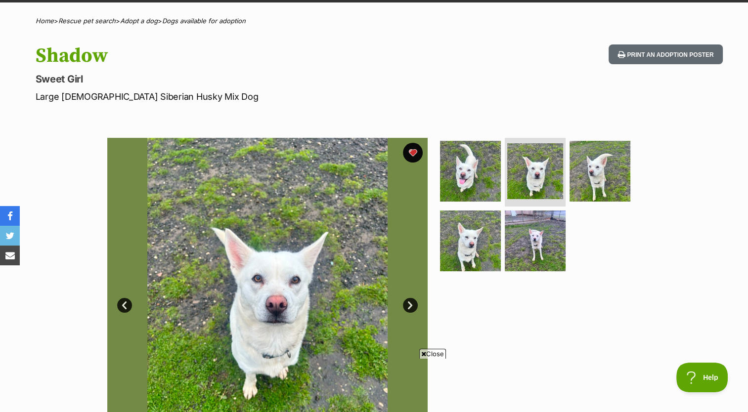
scroll to position [101, 0]
